Goal: Task Accomplishment & Management: Complete application form

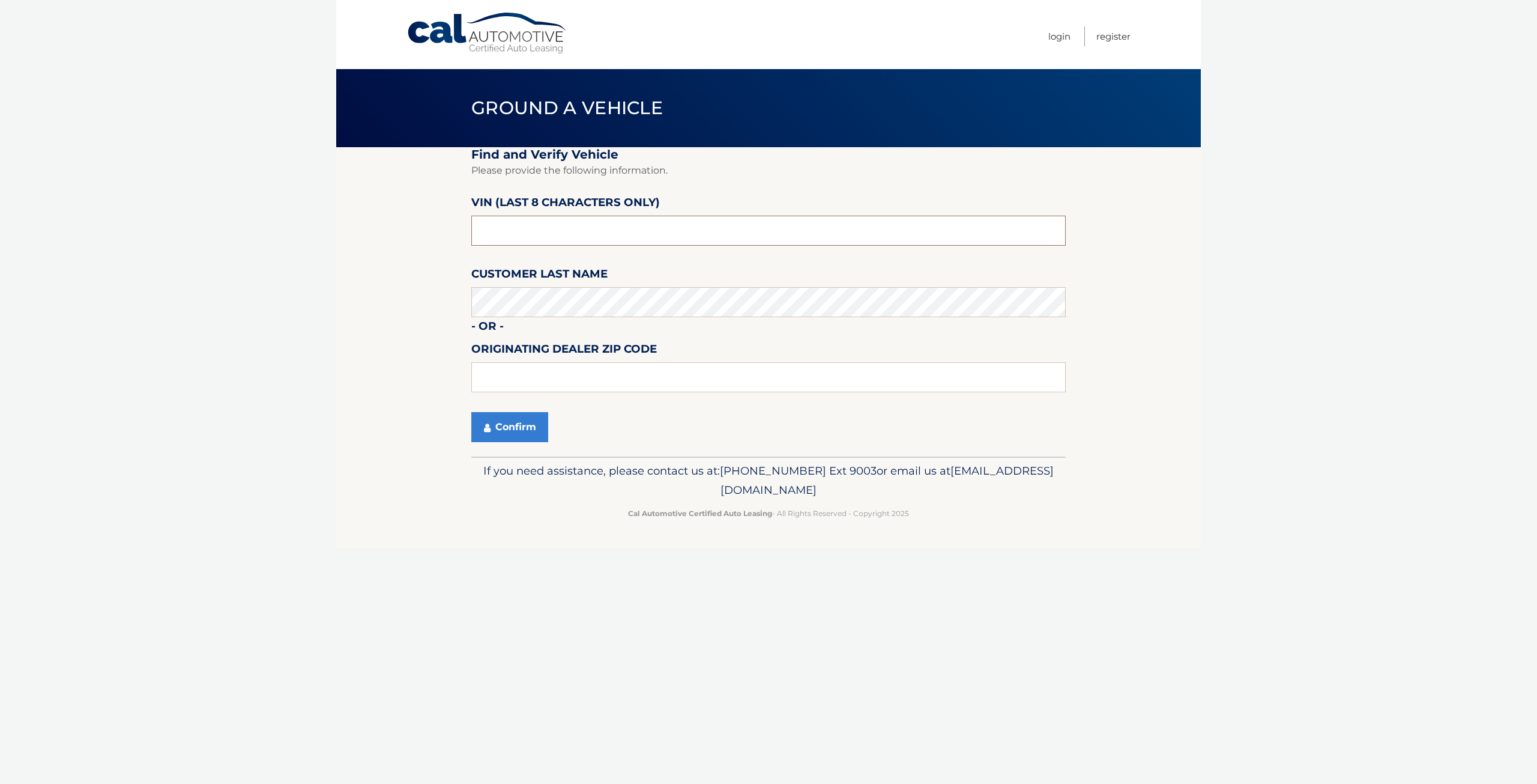
click at [544, 227] on input "text" at bounding box center [768, 230] width 595 height 30
type input "NN395054"
click at [525, 428] on button "Confirm" at bounding box center [510, 426] width 77 height 30
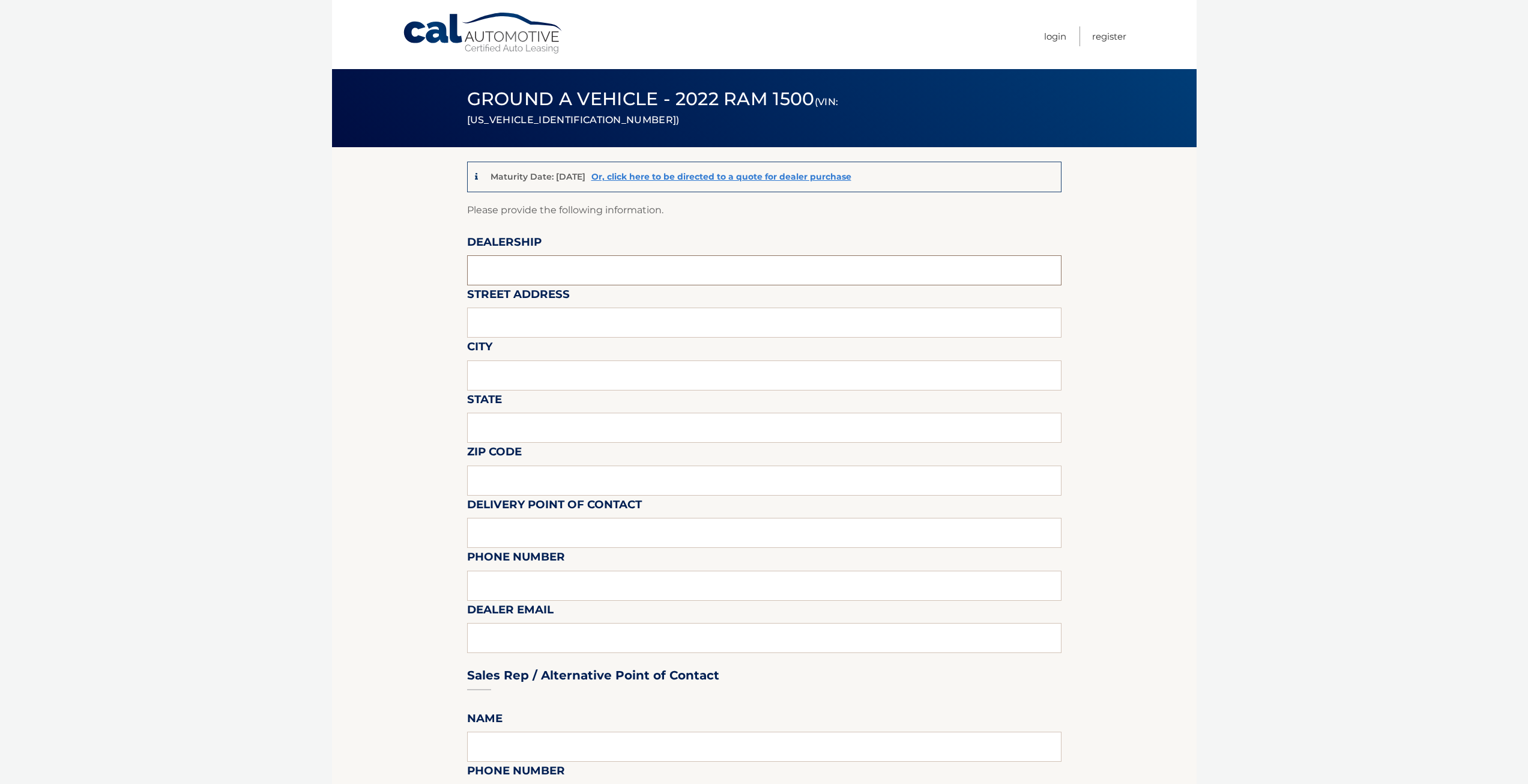
click at [523, 268] on input "text" at bounding box center [764, 270] width 594 height 30
type input "[PERSON_NAME] HAVEN AUTO"
type input "790 JERICHO TPKE"
type input "ST. [PERSON_NAME]"
type input "NY"
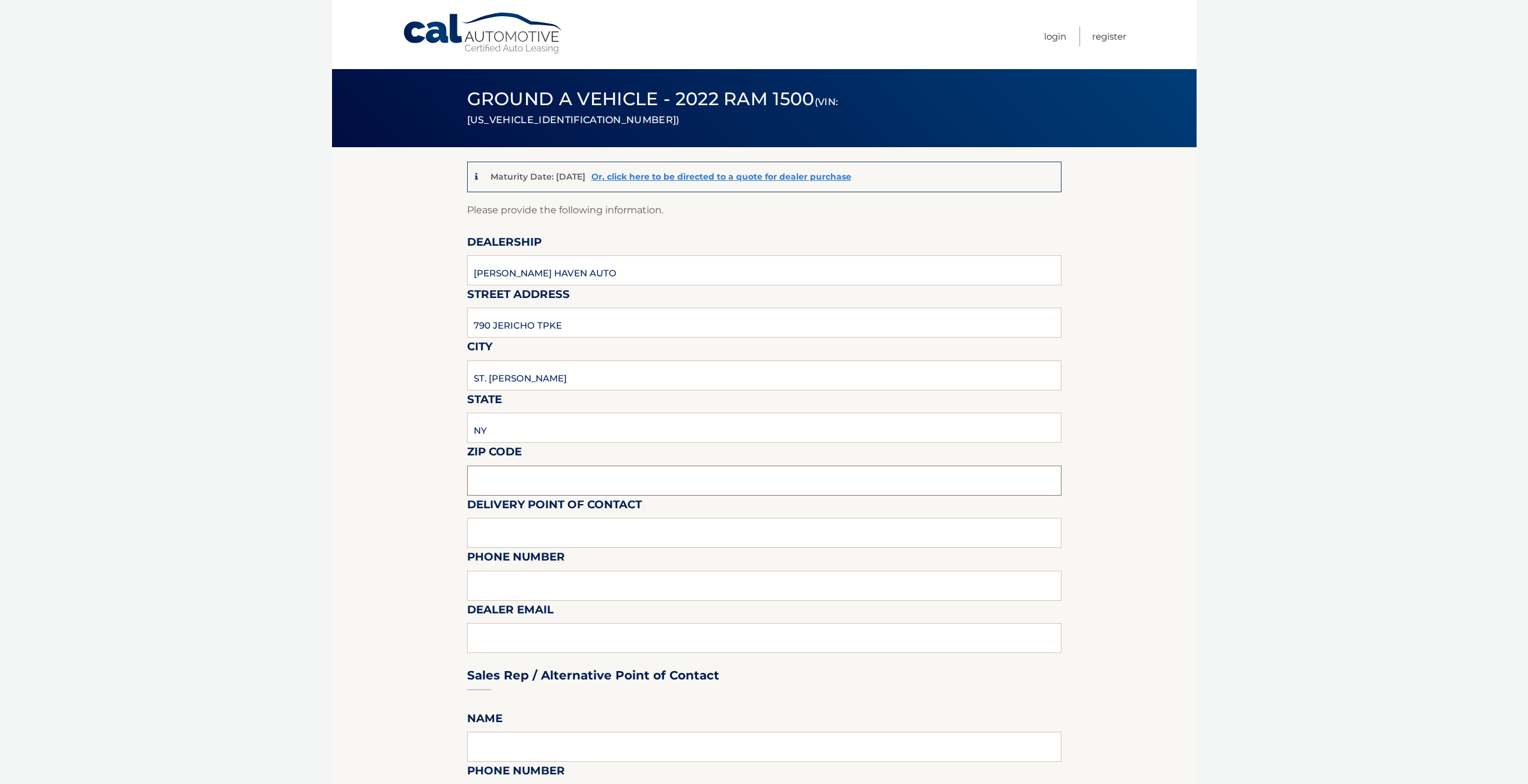
type input "11780"
type input "BOB VESTAL"
type input "6318632000"
type input "BOBVESTAL@SMITHHAVENAUTO.COM"
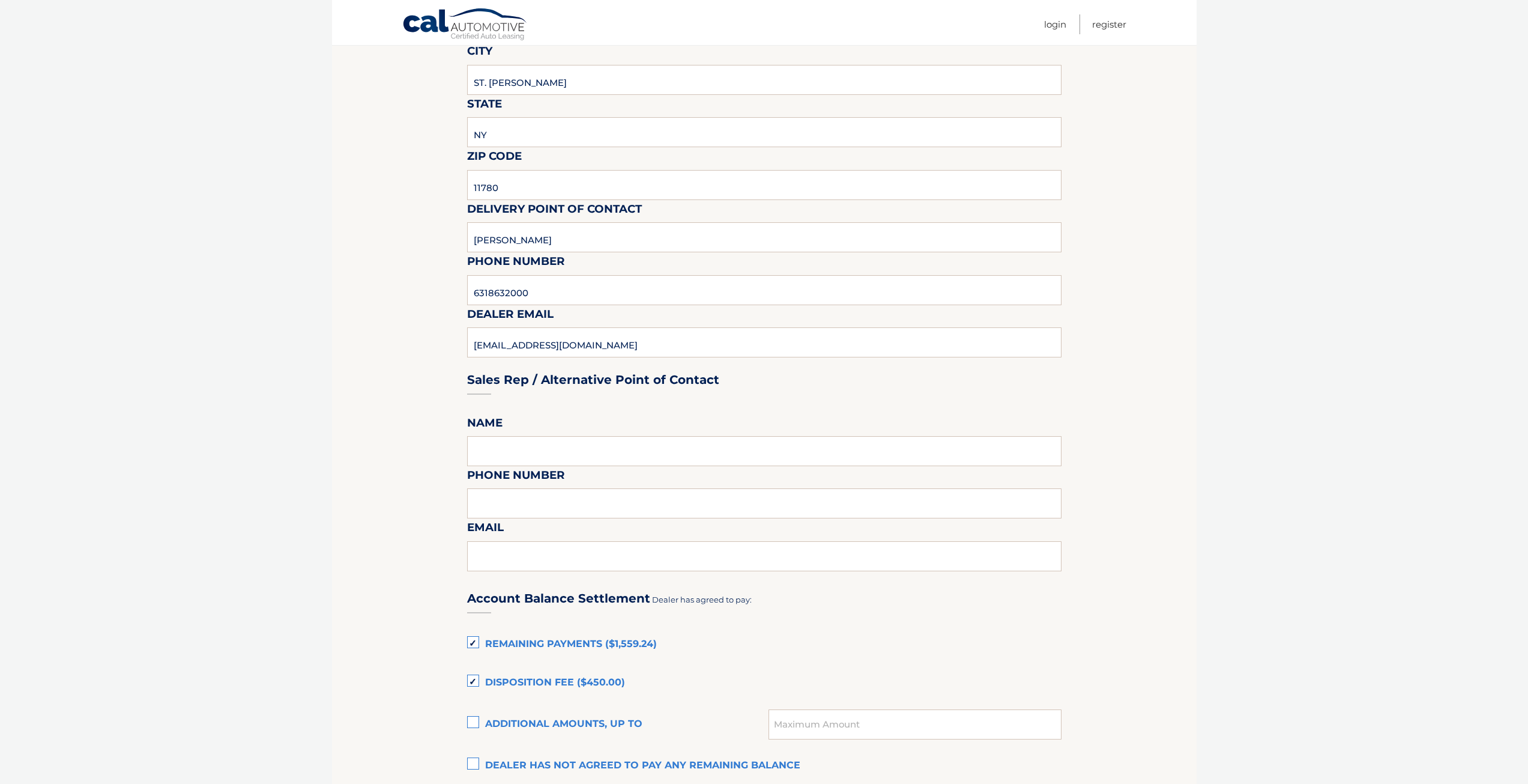
scroll to position [301, 0]
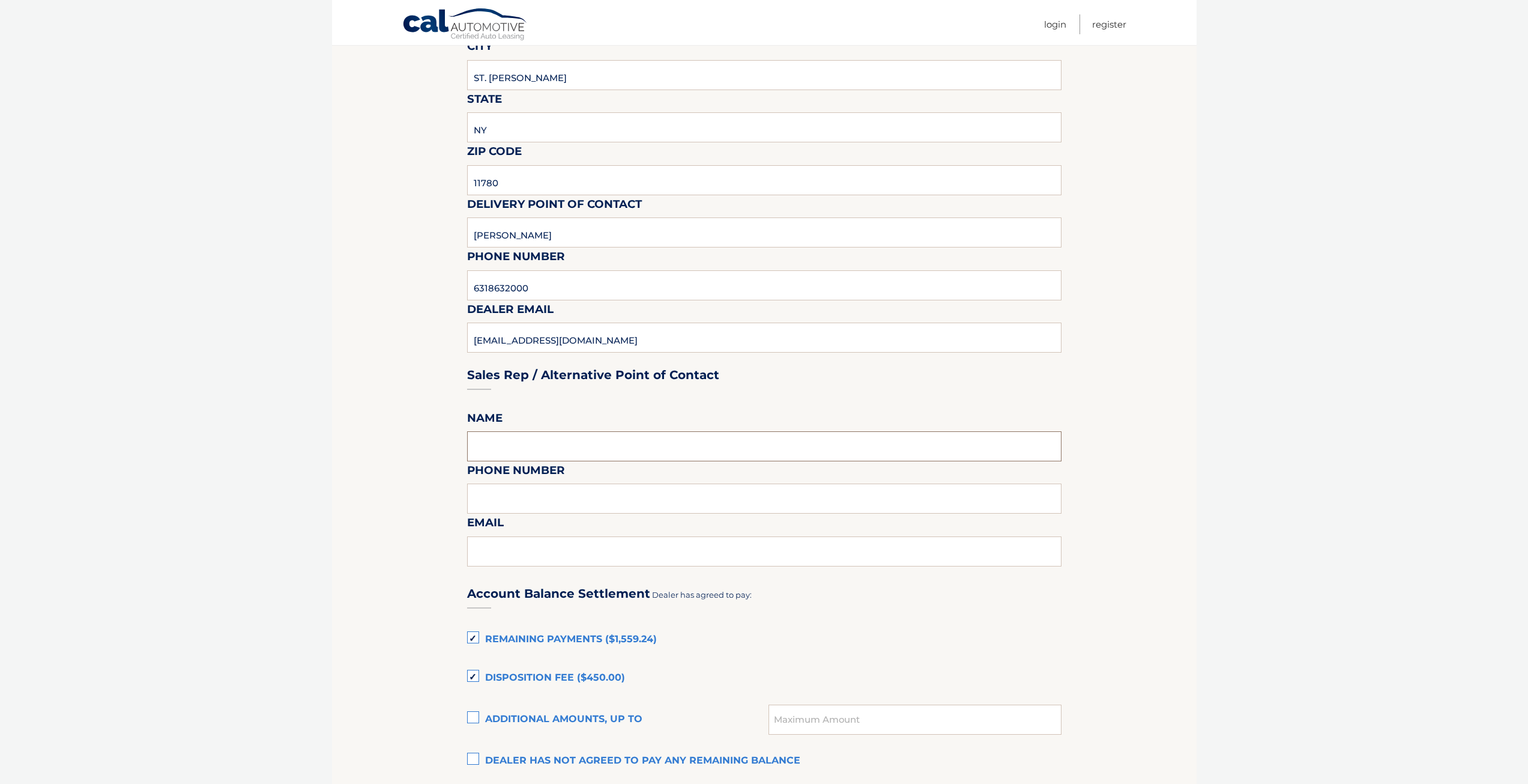
click at [531, 446] on input "text" at bounding box center [764, 446] width 594 height 30
type input "BOB VESTAL"
type input "6318632000"
type input "BOBVESTAL@SMITHHAVENAUTO.COM"
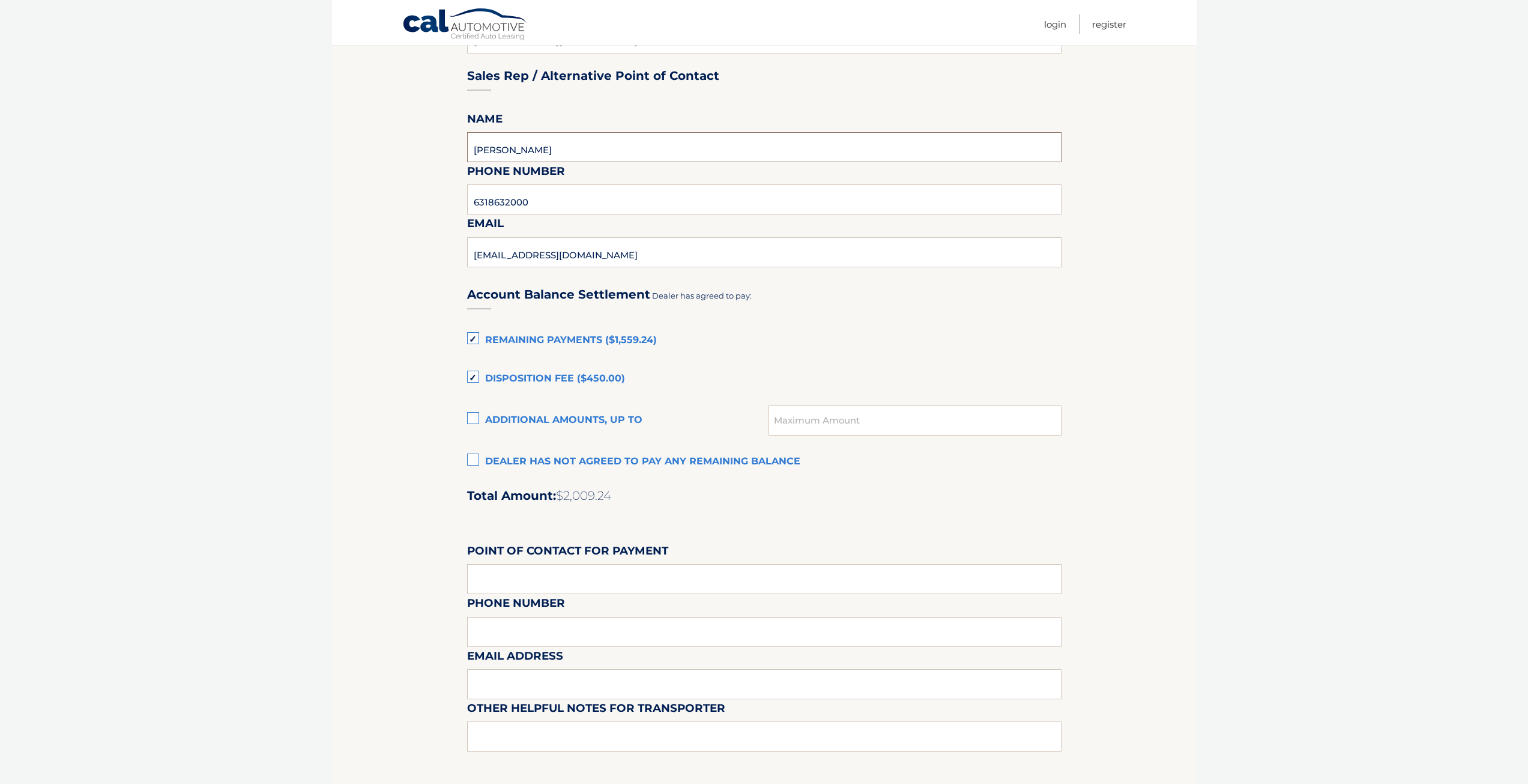
scroll to position [600, 0]
click at [467, 377] on label "Disposition Fee ($450.00)" at bounding box center [764, 377] width 594 height 24
click at [0, 0] on input "Disposition Fee ($450.00)" at bounding box center [0, 0] width 0 height 0
click at [472, 339] on label "Remaining Payments ($1,559.24)" at bounding box center [764, 339] width 594 height 24
click at [0, 0] on input "Remaining Payments ($1,559.24)" at bounding box center [0, 0] width 0 height 0
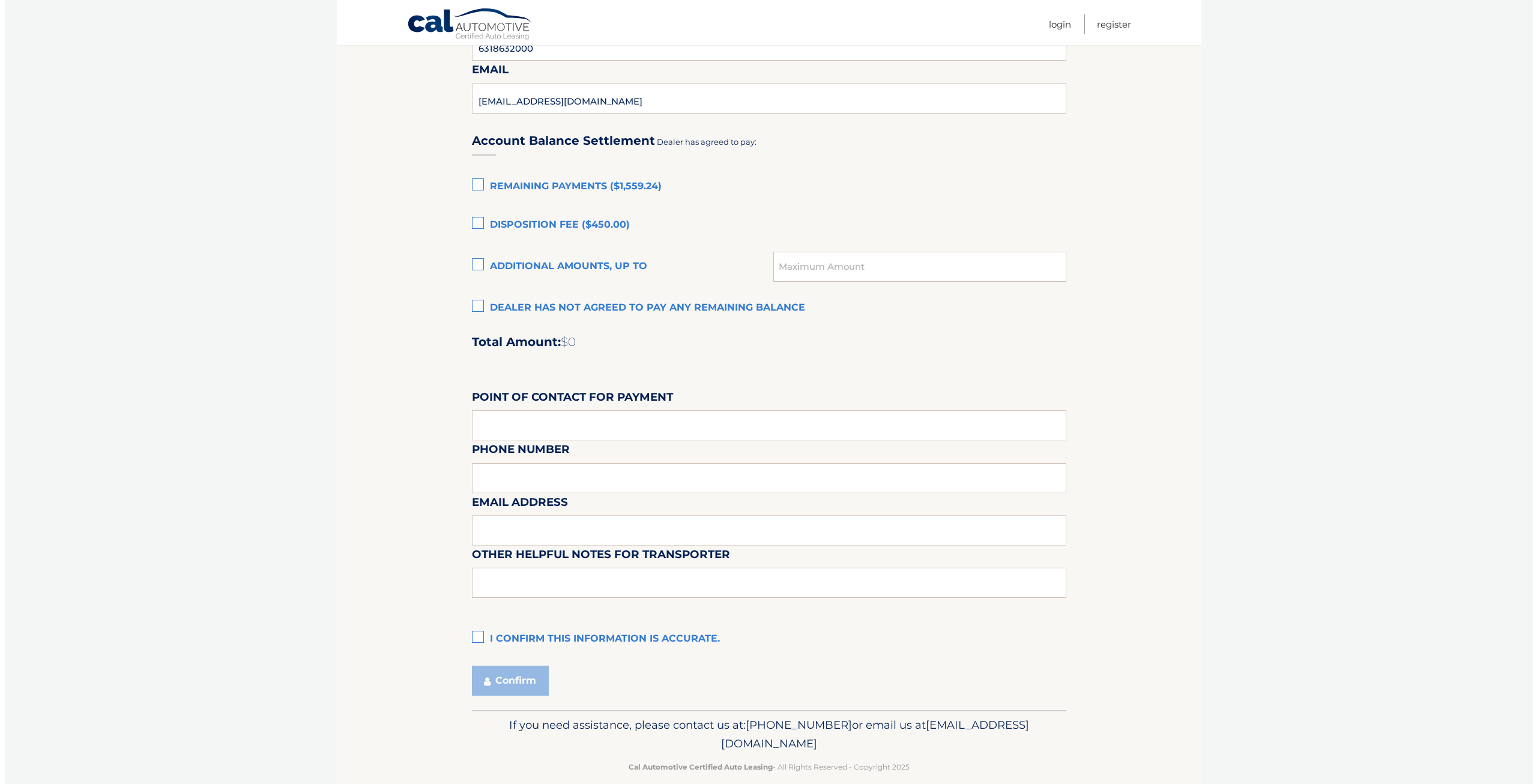
scroll to position [770, 0]
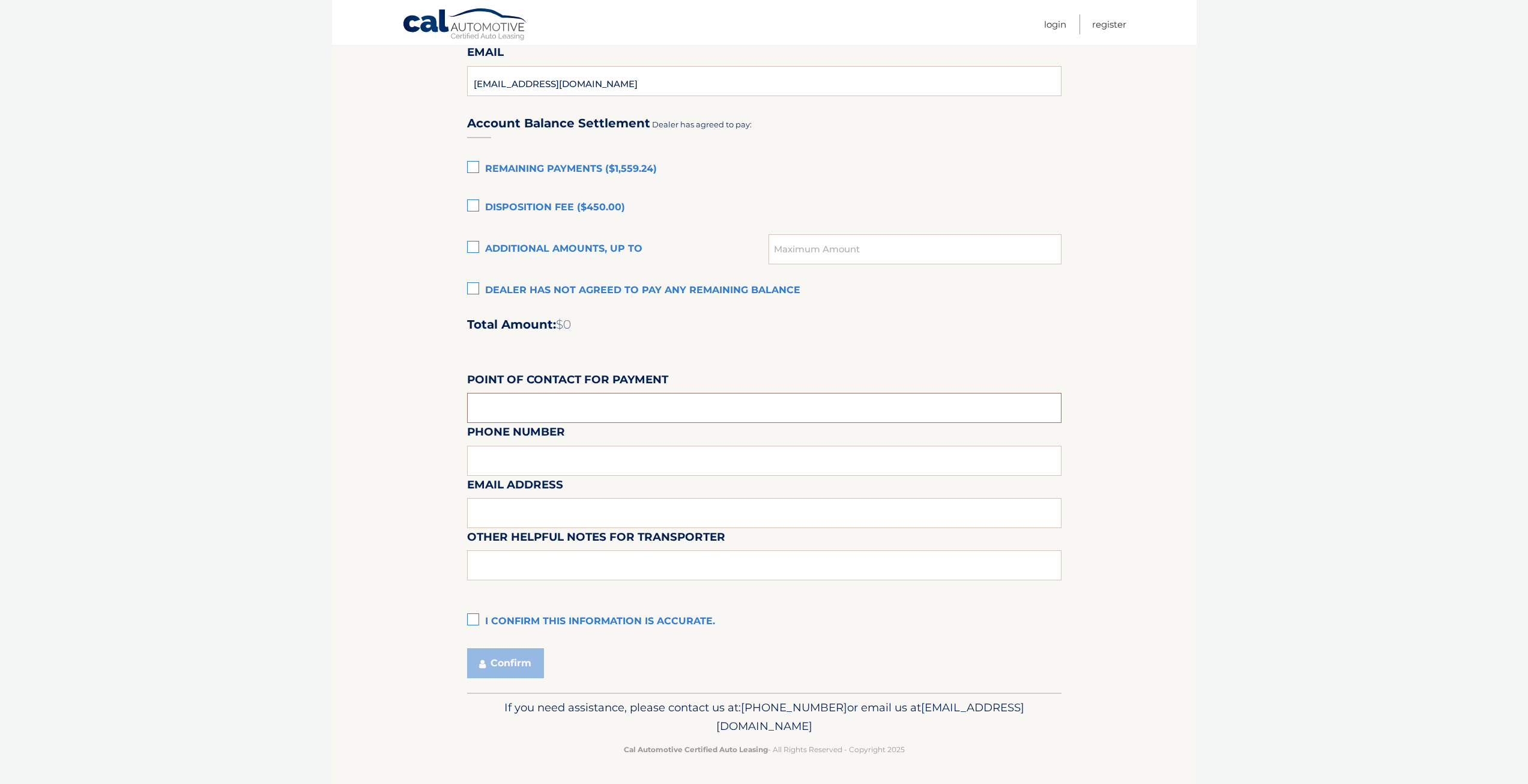
click at [534, 404] on input "text" at bounding box center [764, 408] width 594 height 30
type input "CUSTOMER"
click at [475, 620] on label "I confirm this information is accurate." at bounding box center [764, 621] width 594 height 24
click at [0, 0] on input "I confirm this information is accurate." at bounding box center [0, 0] width 0 height 0
click at [526, 667] on button "Confirm" at bounding box center [505, 662] width 77 height 30
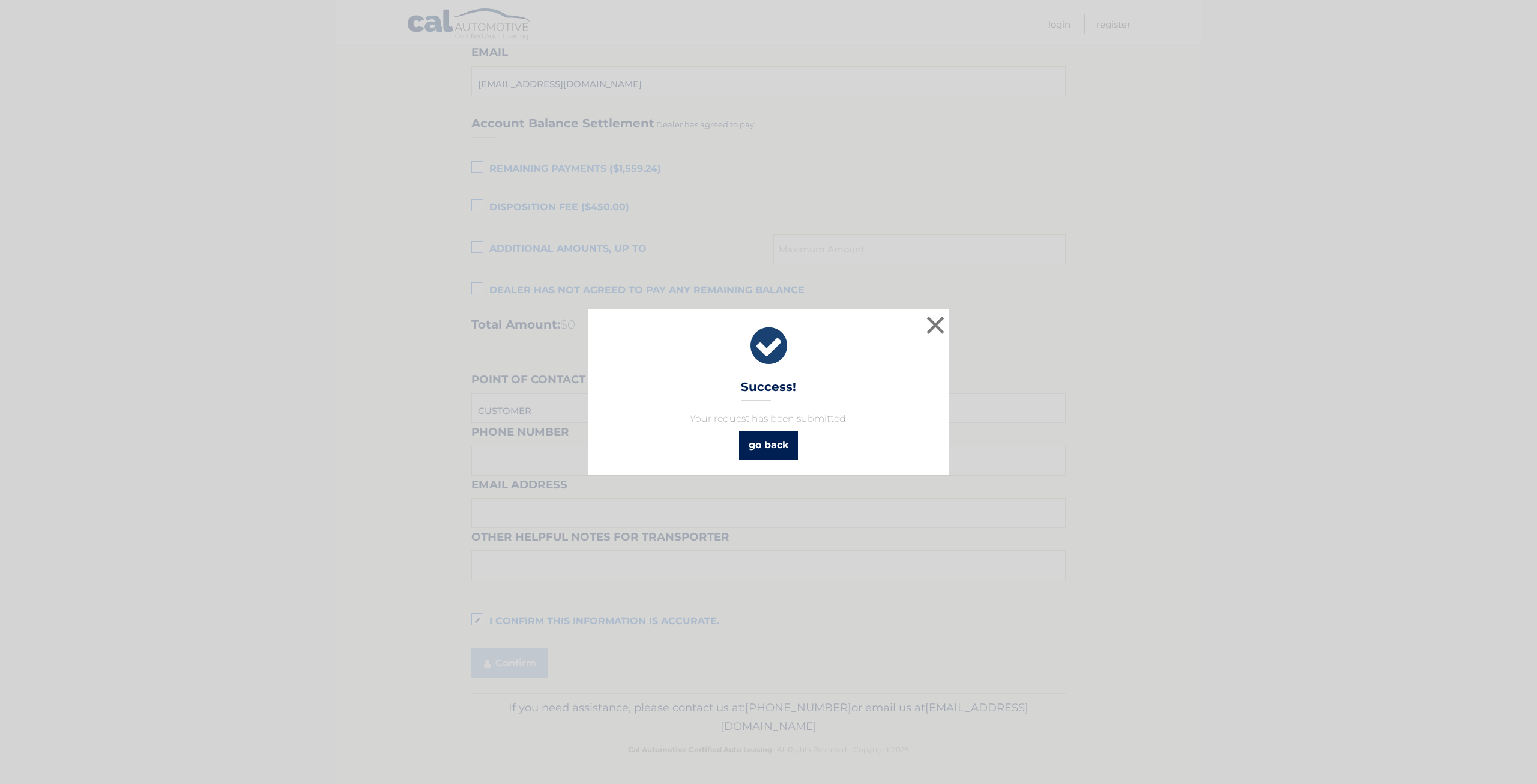
click at [768, 441] on link "go back" at bounding box center [768, 444] width 59 height 28
